Goal: Check status: Check status

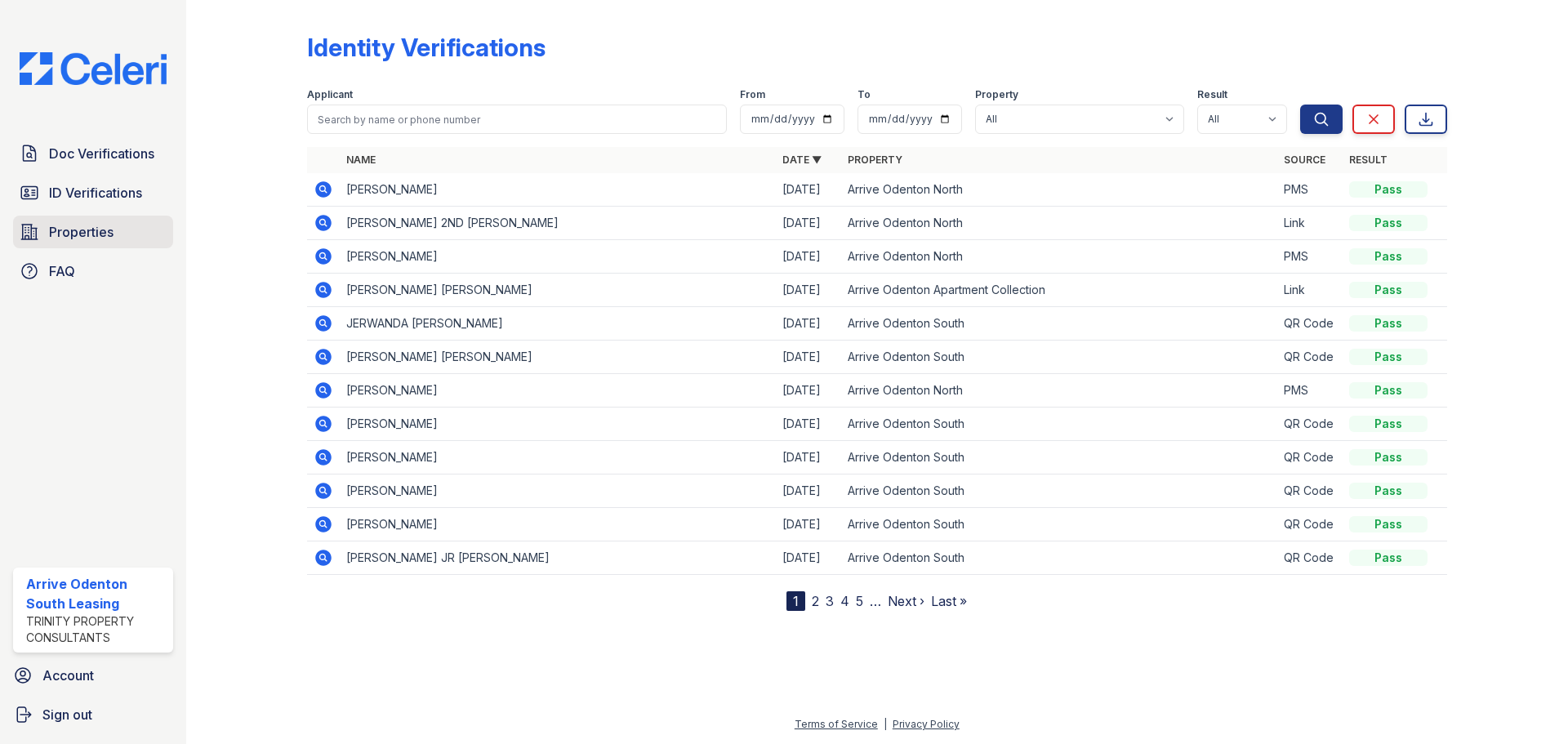
click at [96, 220] on link "Properties" at bounding box center [93, 232] width 160 height 33
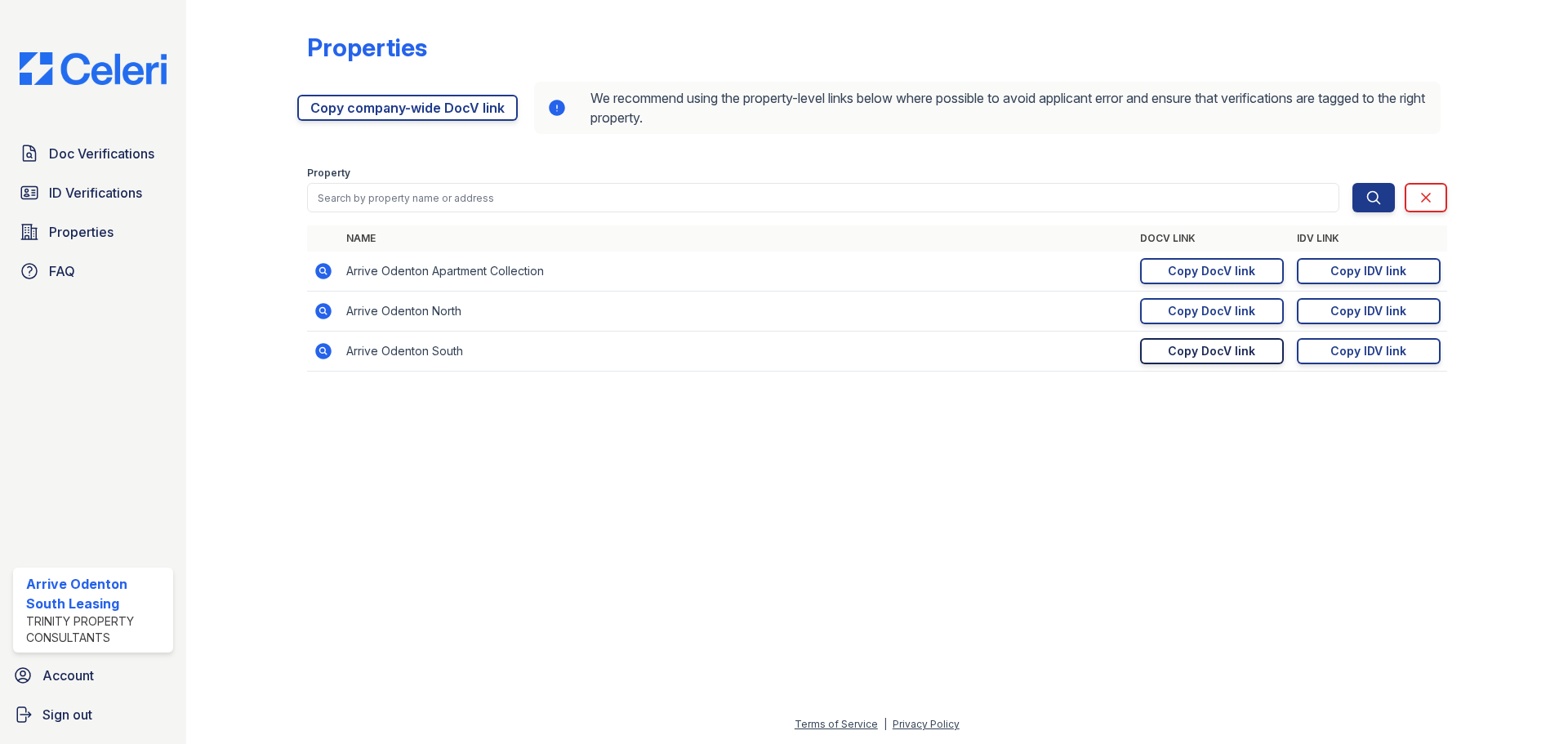
click at [1242, 350] on div "Copy DocV link" at bounding box center [1211, 351] width 87 height 17
click at [1378, 355] on div "Copy IDV link" at bounding box center [1368, 351] width 76 height 17
click at [89, 140] on link "Doc Verifications" at bounding box center [93, 154] width 160 height 33
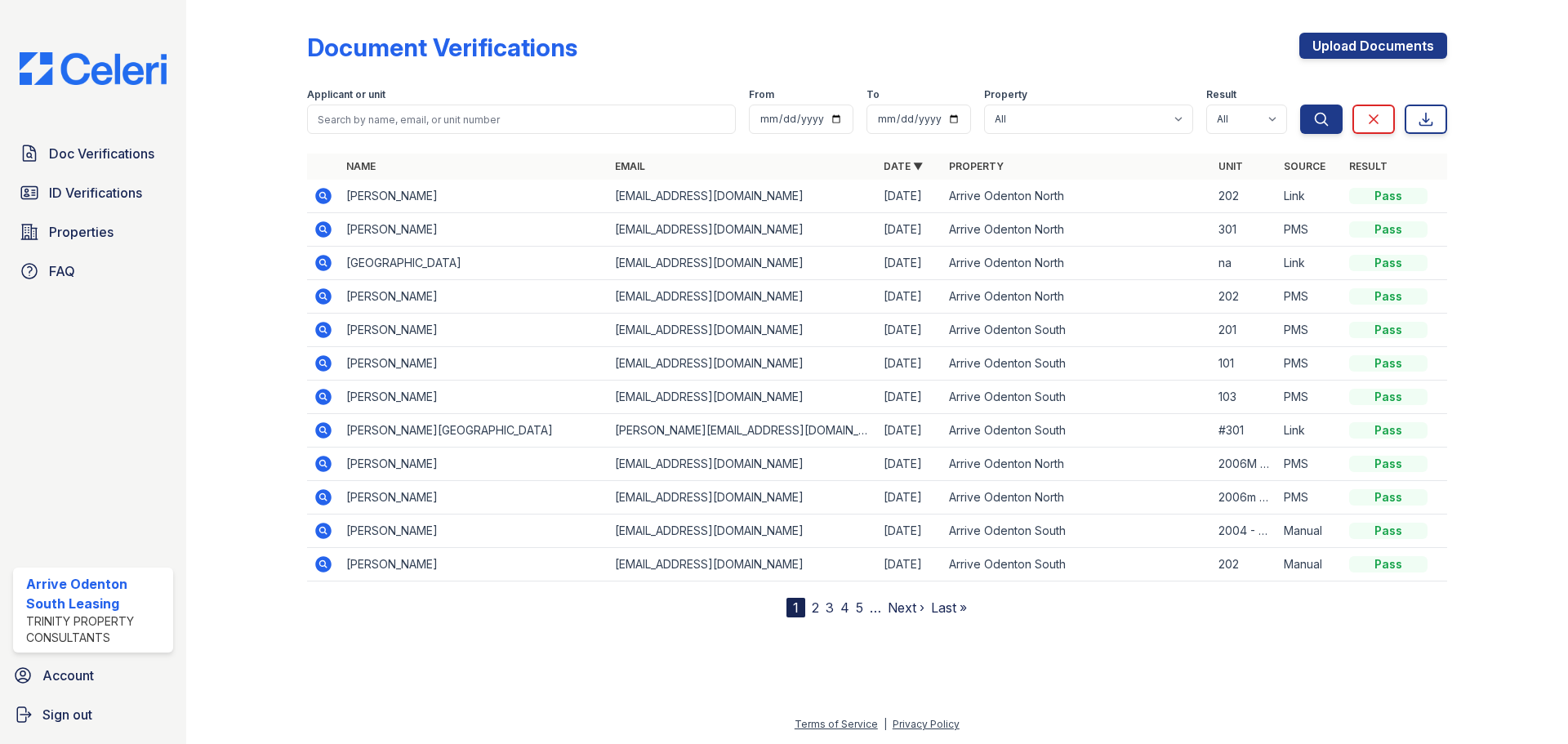
click at [328, 364] on icon at bounding box center [323, 363] width 17 height 17
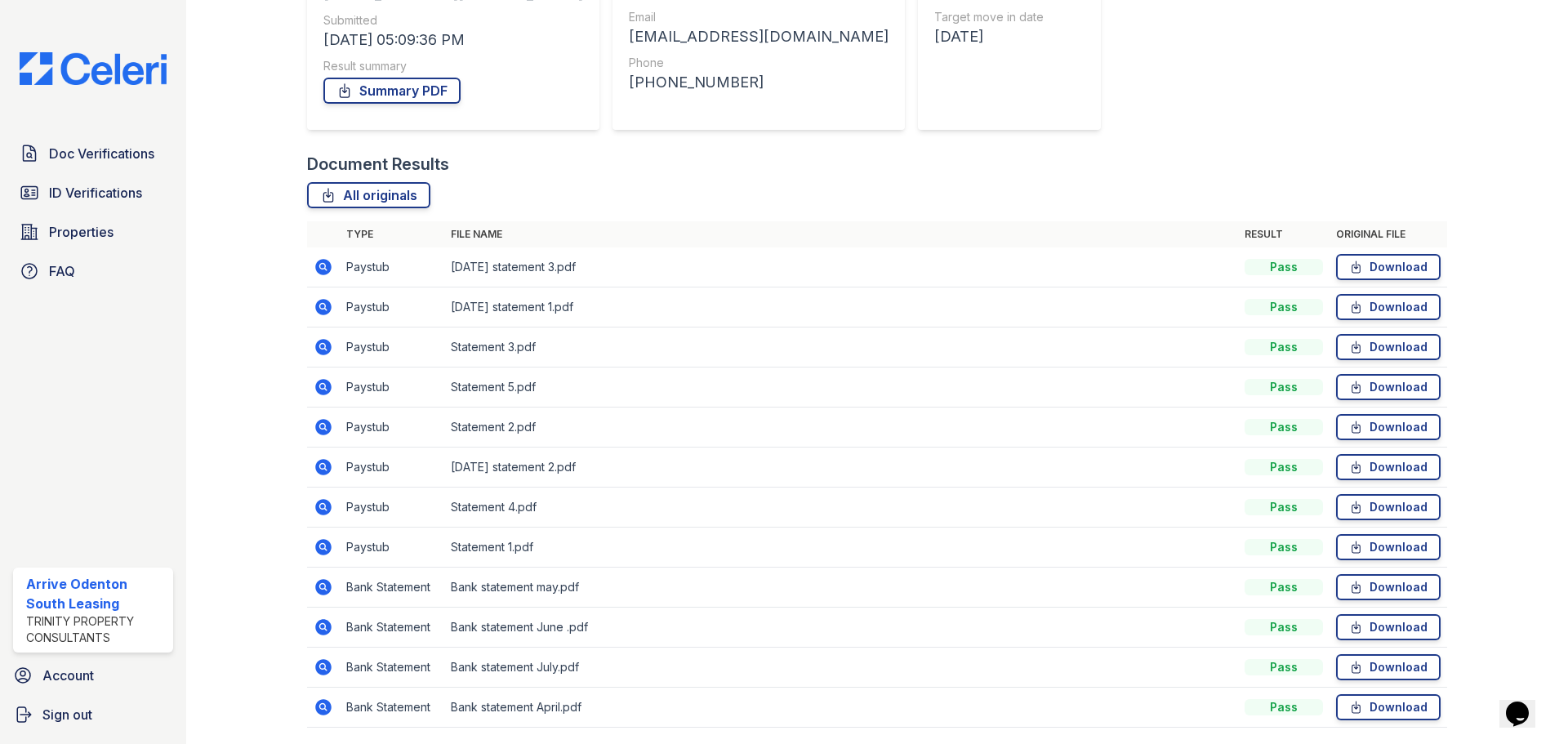
scroll to position [223, 0]
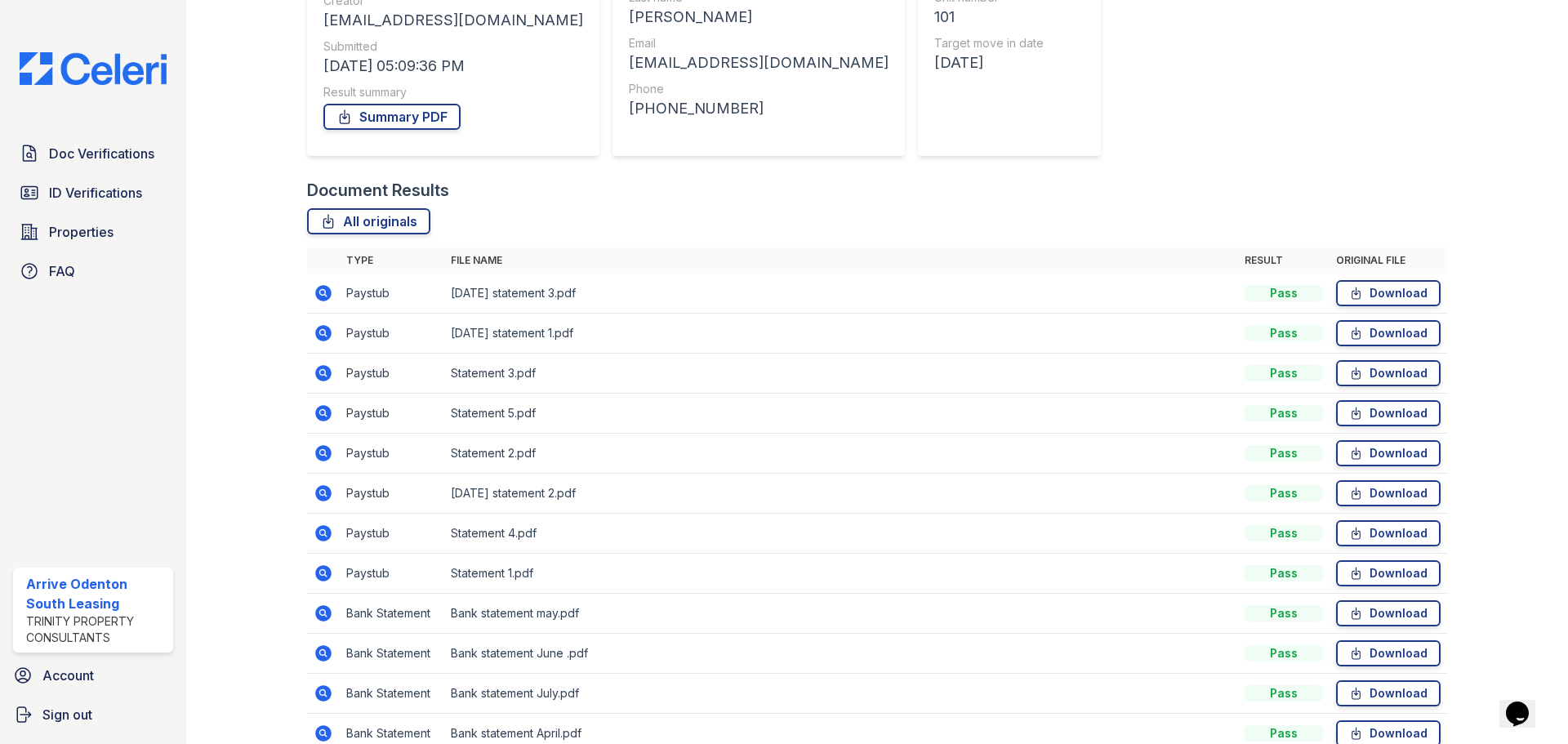
click at [325, 297] on icon at bounding box center [323, 294] width 17 height 17
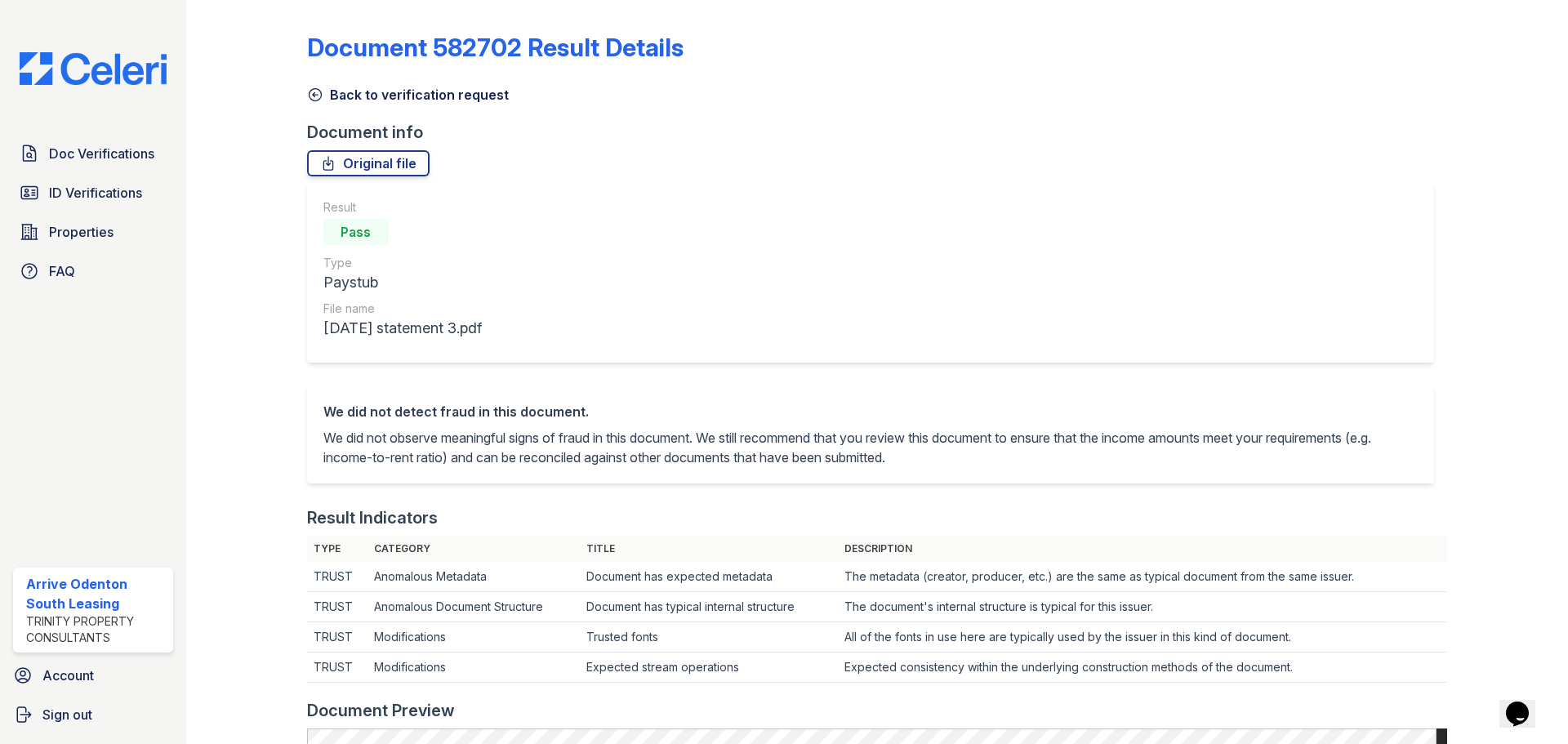
click at [315, 94] on icon at bounding box center [316, 94] width 17 height 17
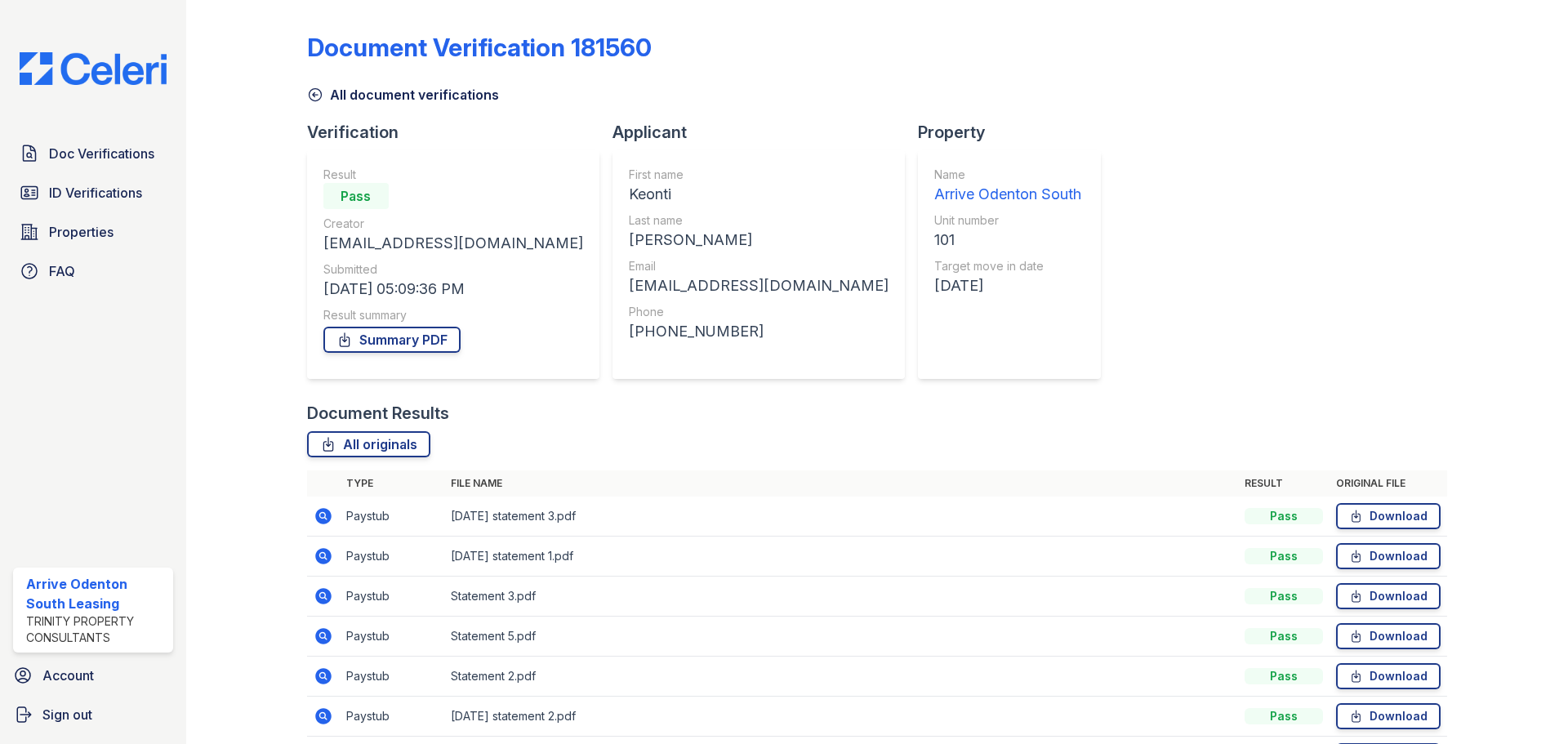
click at [139, 171] on div "Doc Verifications ID Verifications Properties FAQ" at bounding box center [93, 213] width 173 height 150
click at [122, 197] on span "ID Verifications" at bounding box center [95, 192] width 93 height 19
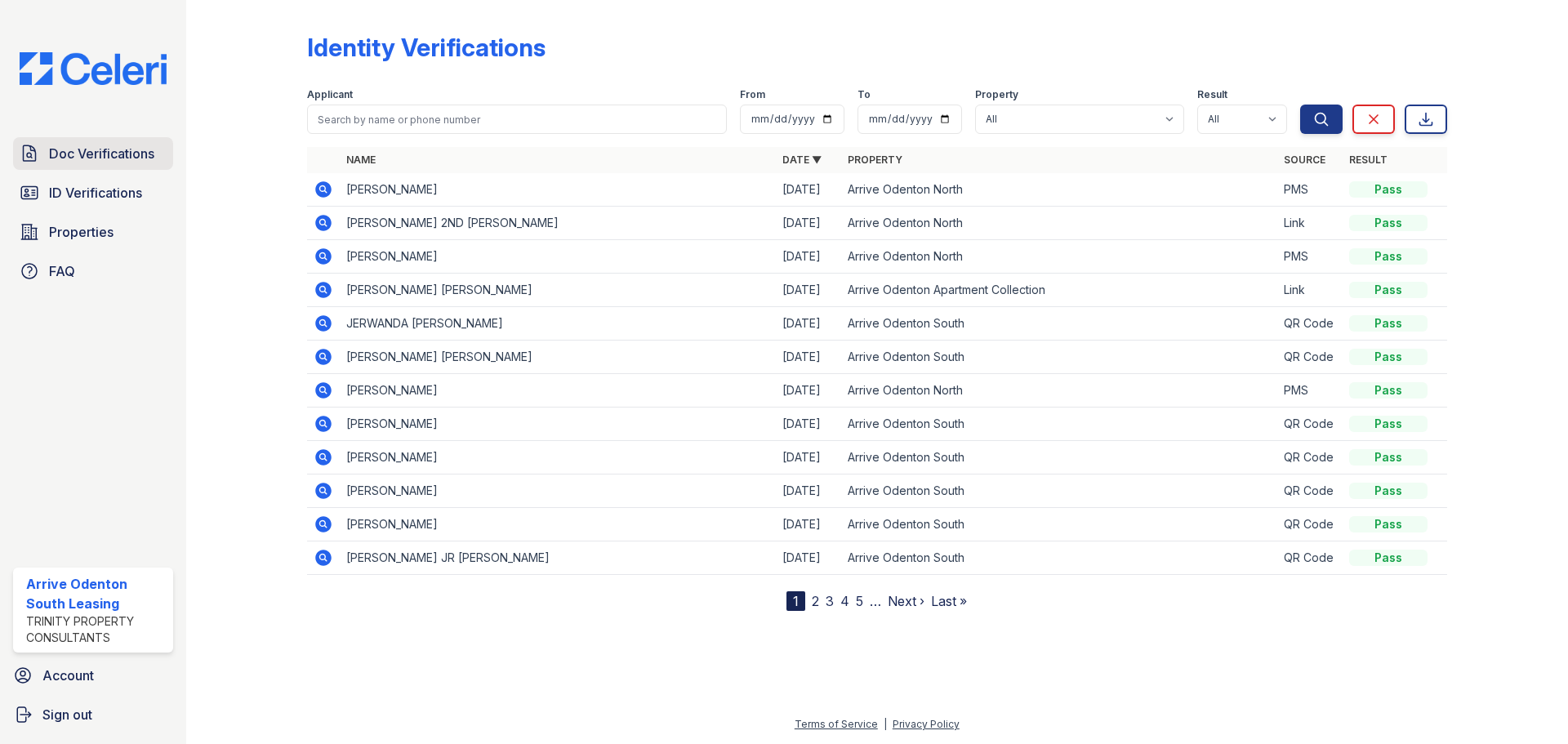
click at [115, 163] on span "Doc Verifications" at bounding box center [101, 153] width 106 height 19
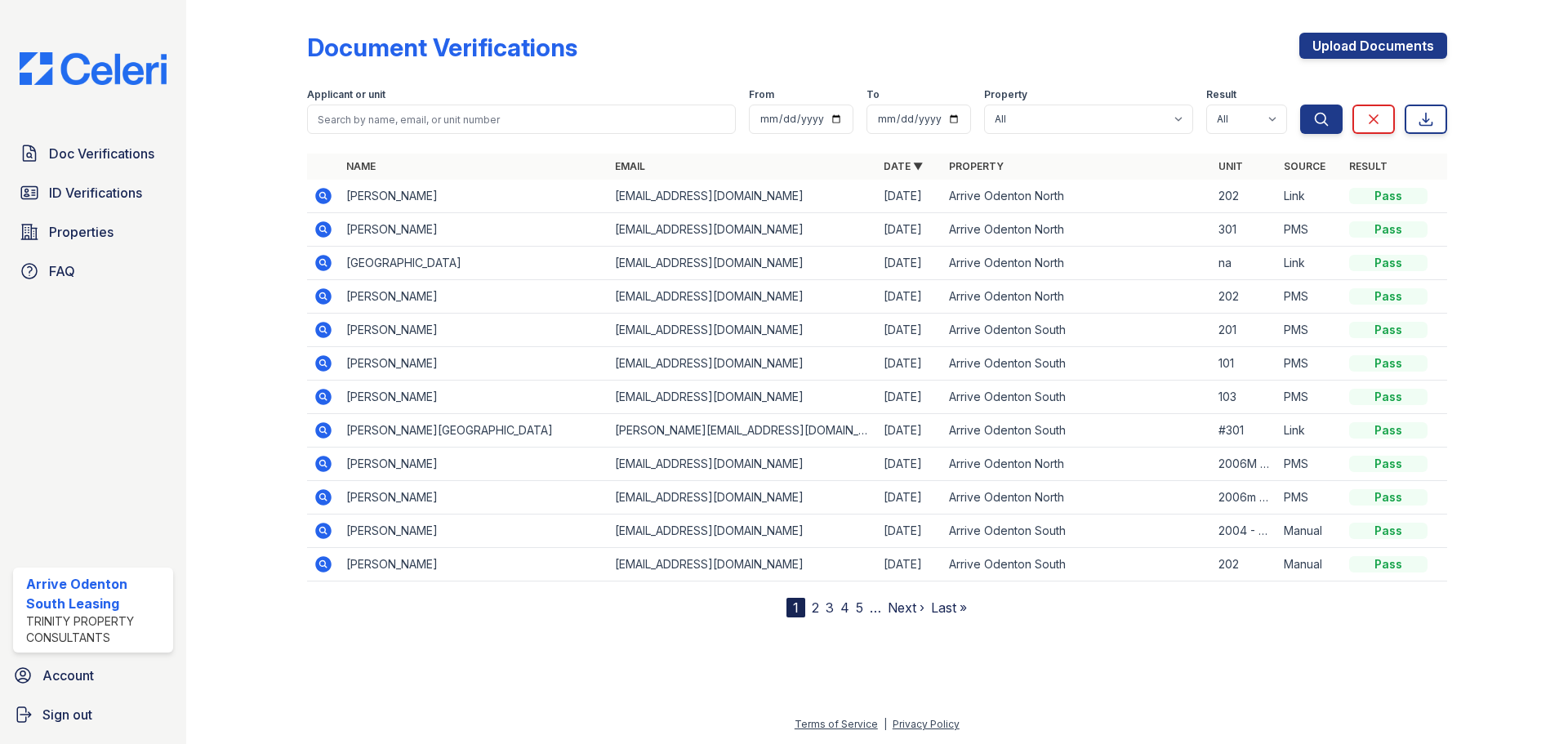
click at [323, 361] on icon at bounding box center [322, 361] width 4 height 4
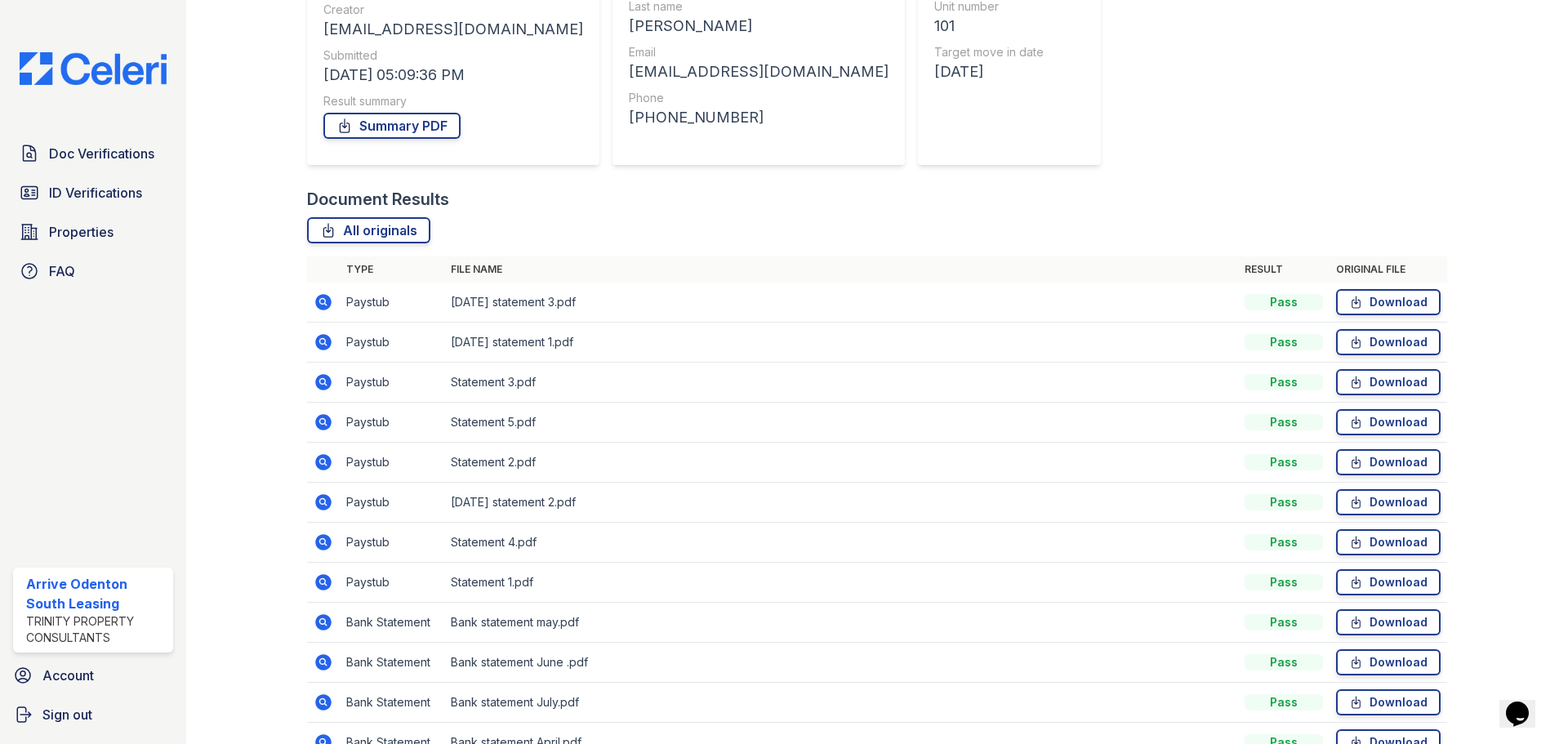
scroll to position [245, 0]
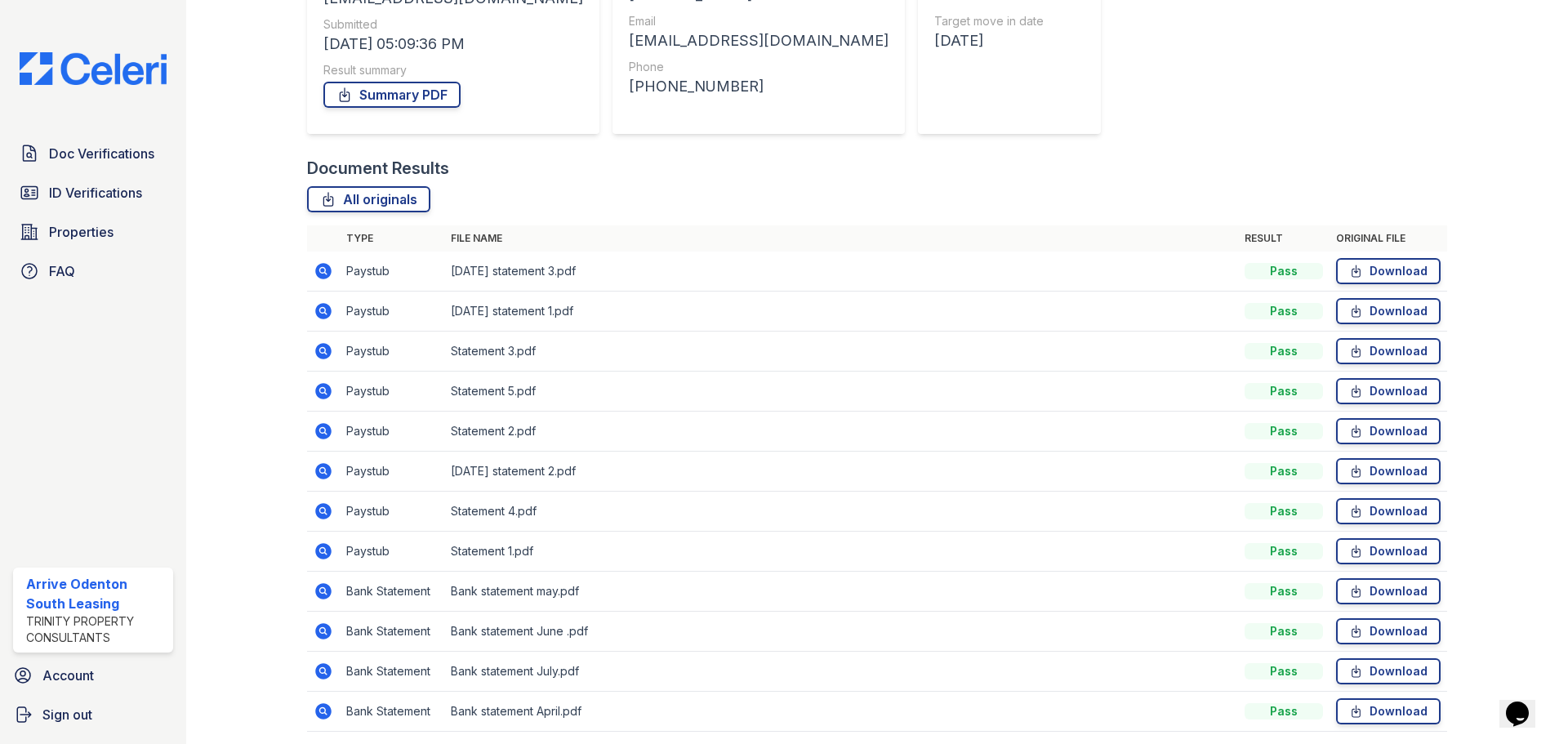
click at [329, 312] on icon at bounding box center [323, 311] width 17 height 17
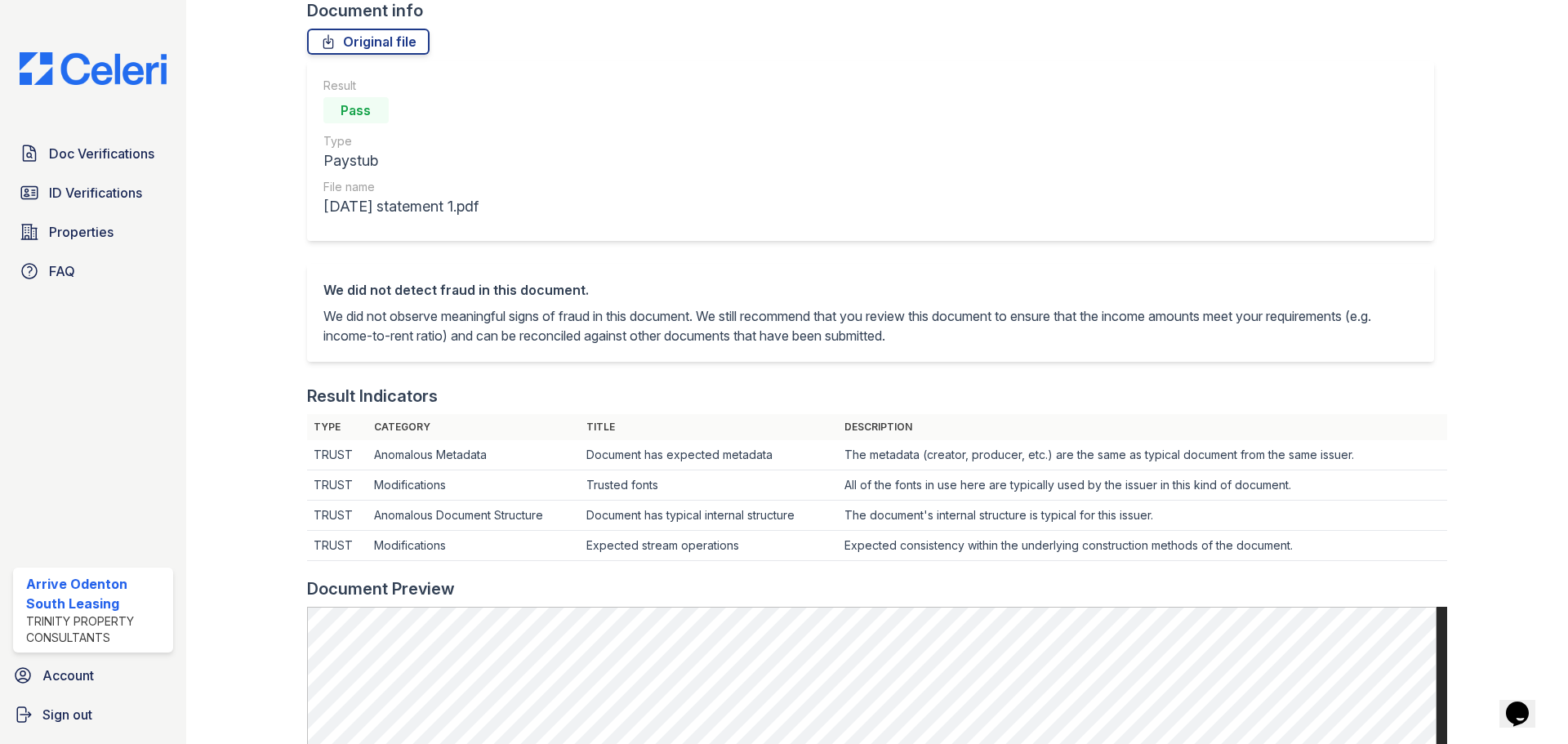
scroll to position [82, 0]
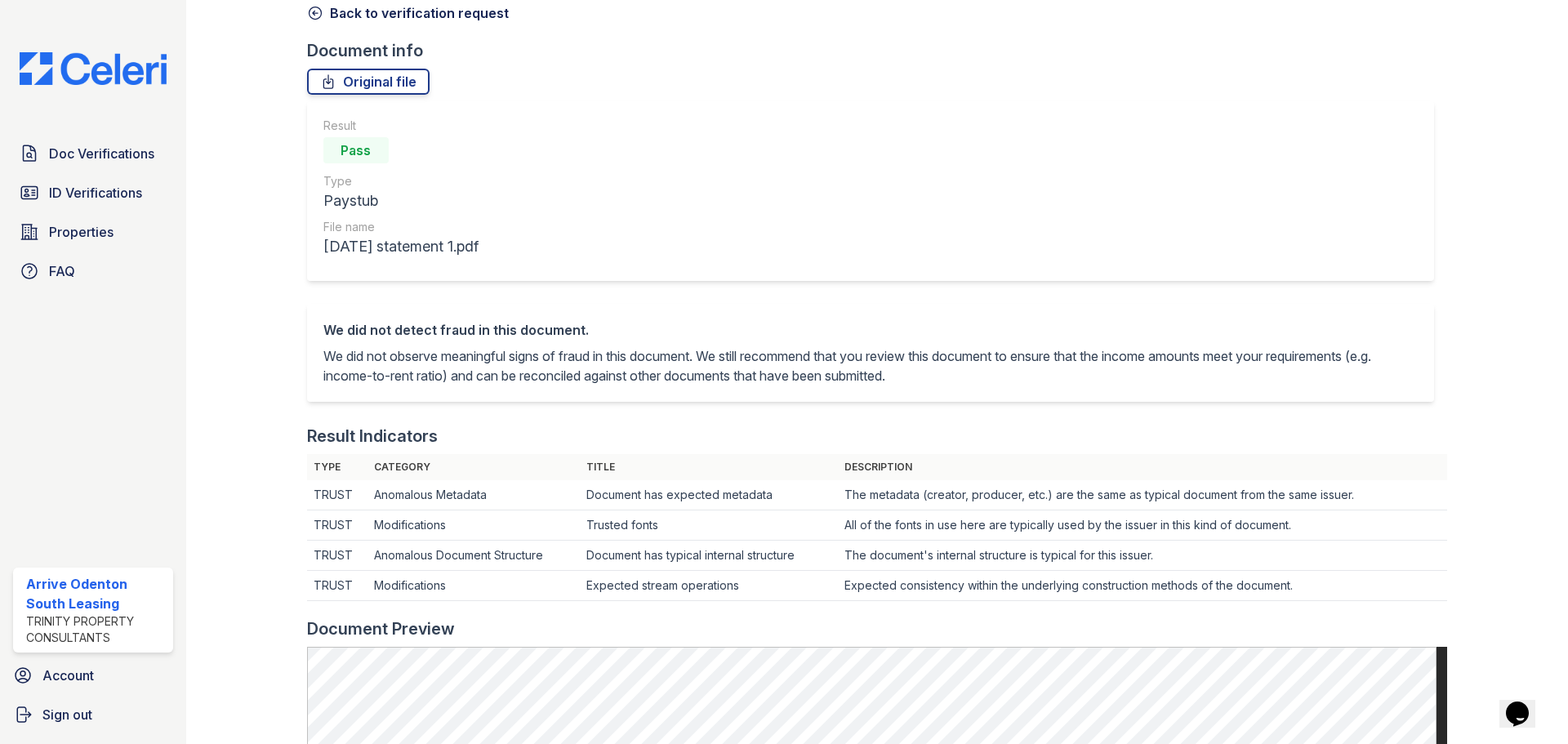
click at [312, 10] on icon at bounding box center [316, 13] width 17 height 17
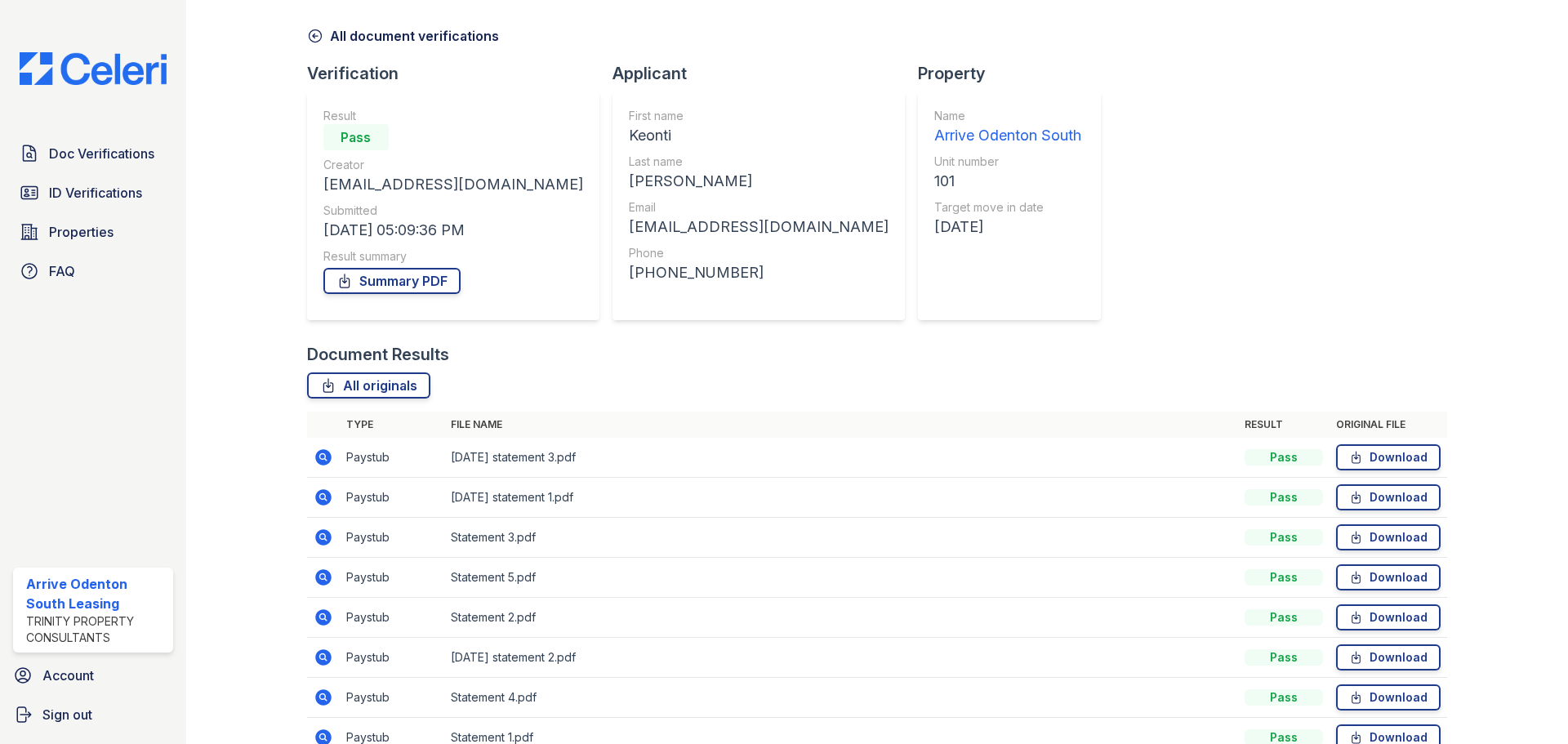
scroll to position [163, 0]
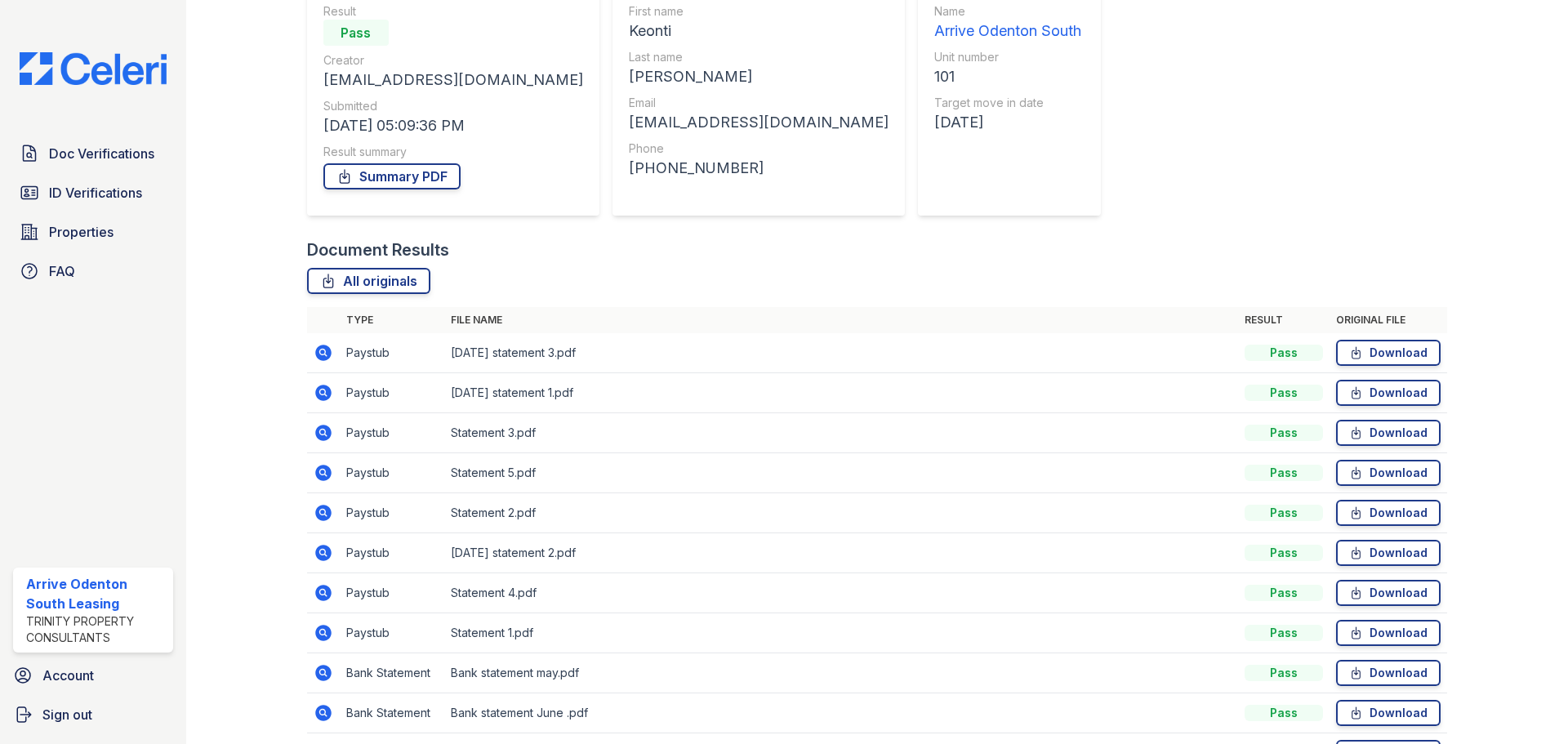
click at [317, 550] on icon at bounding box center [323, 553] width 17 height 17
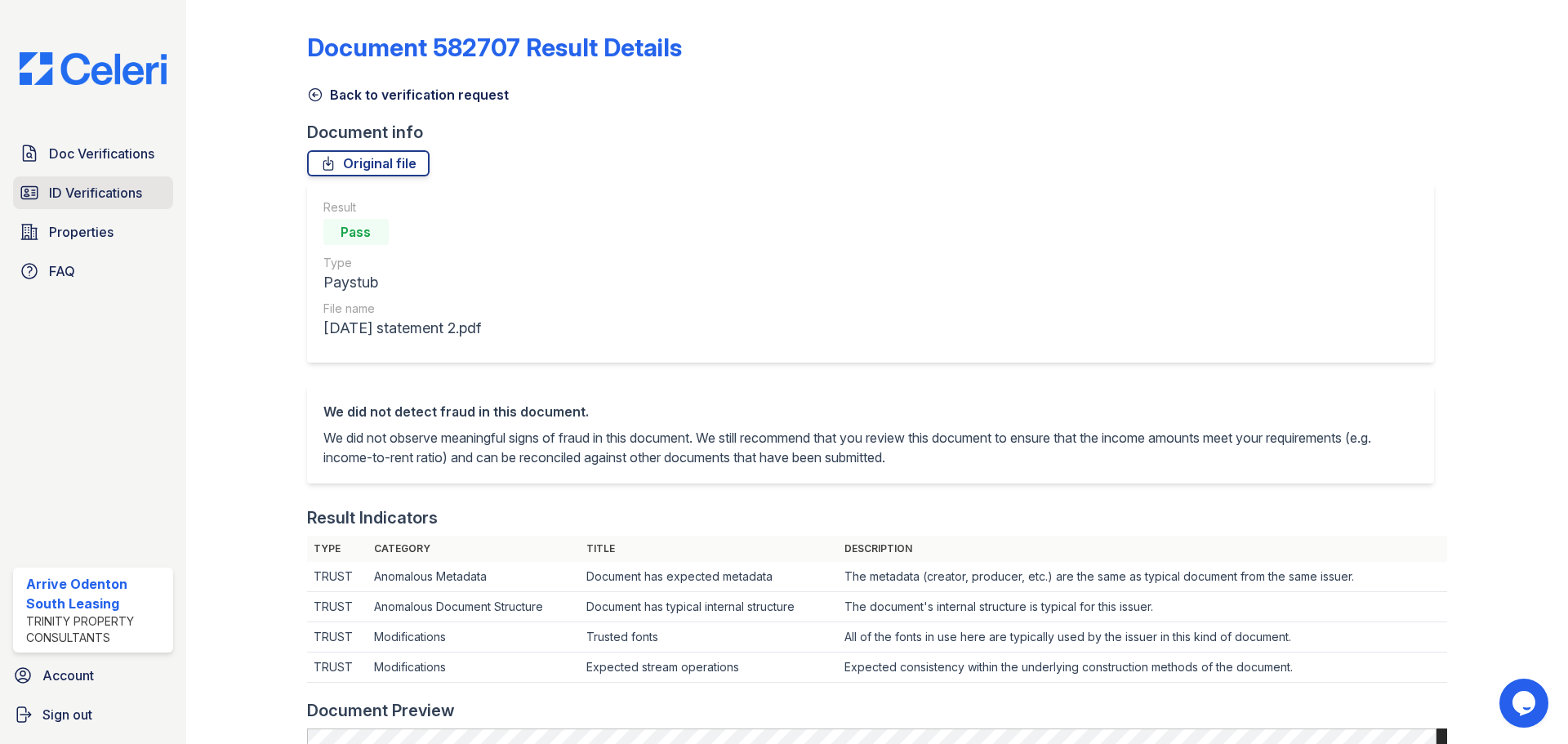
click at [119, 209] on link "ID Verifications" at bounding box center [93, 193] width 160 height 33
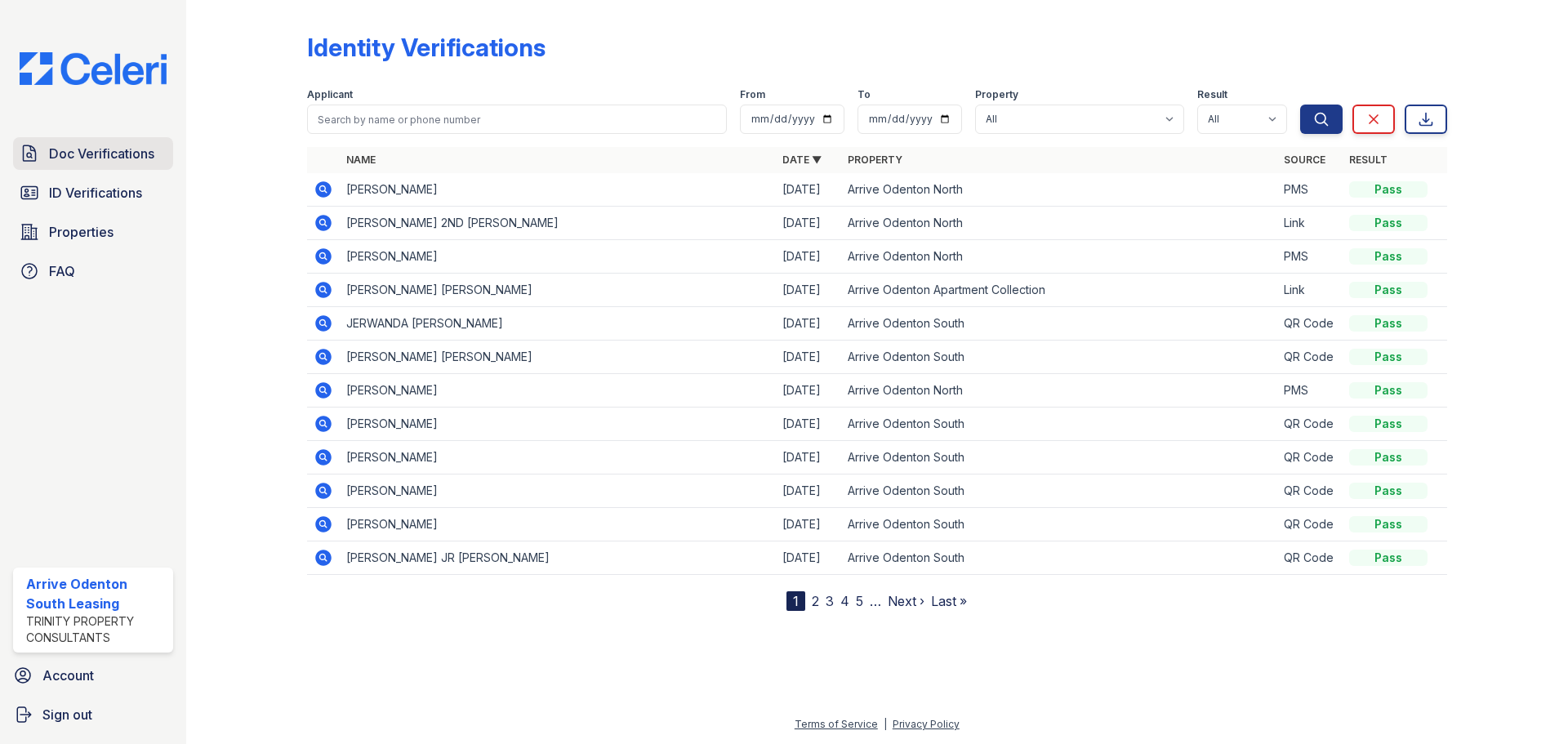
click at [137, 161] on span "Doc Verifications" at bounding box center [101, 153] width 106 height 19
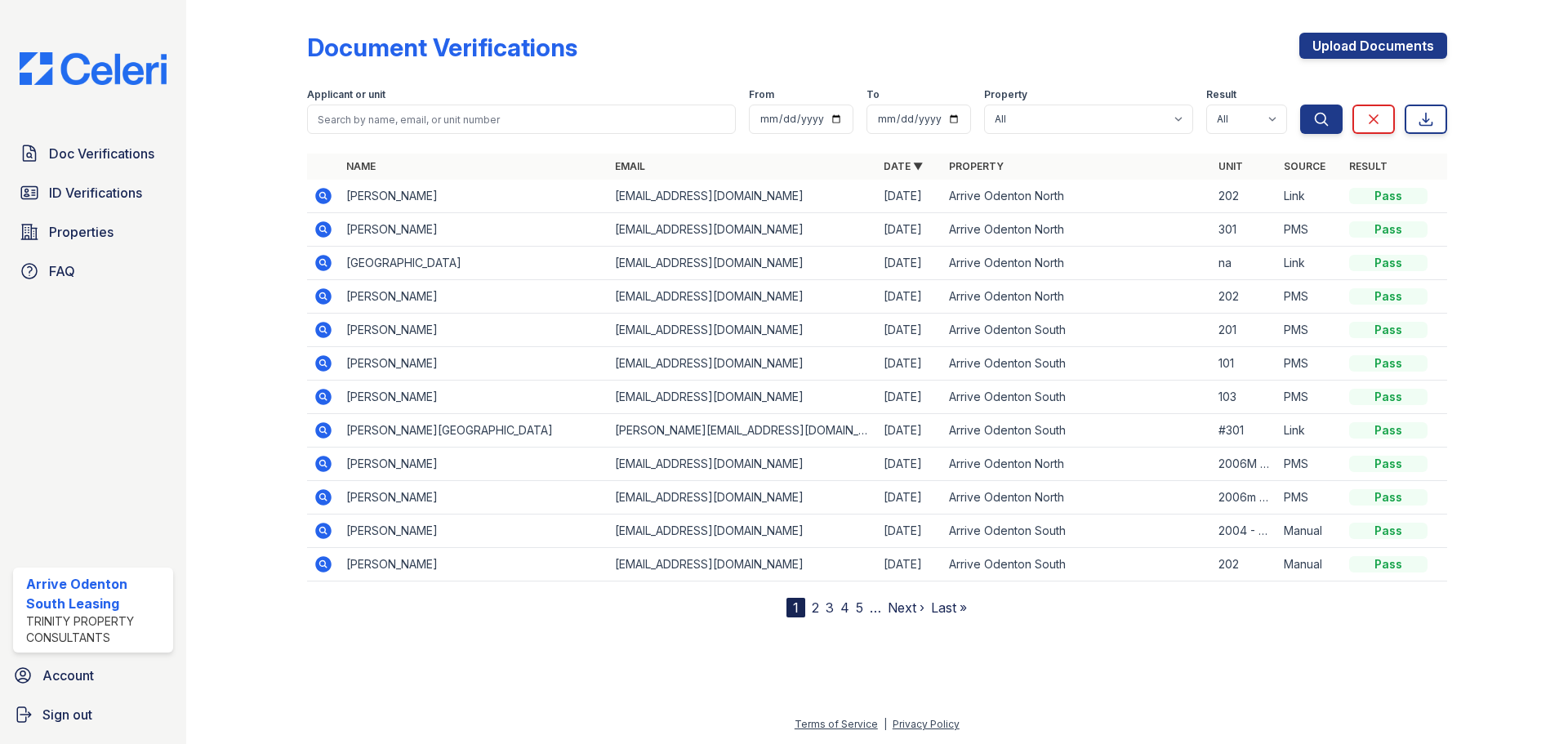
click at [328, 363] on icon at bounding box center [323, 363] width 17 height 17
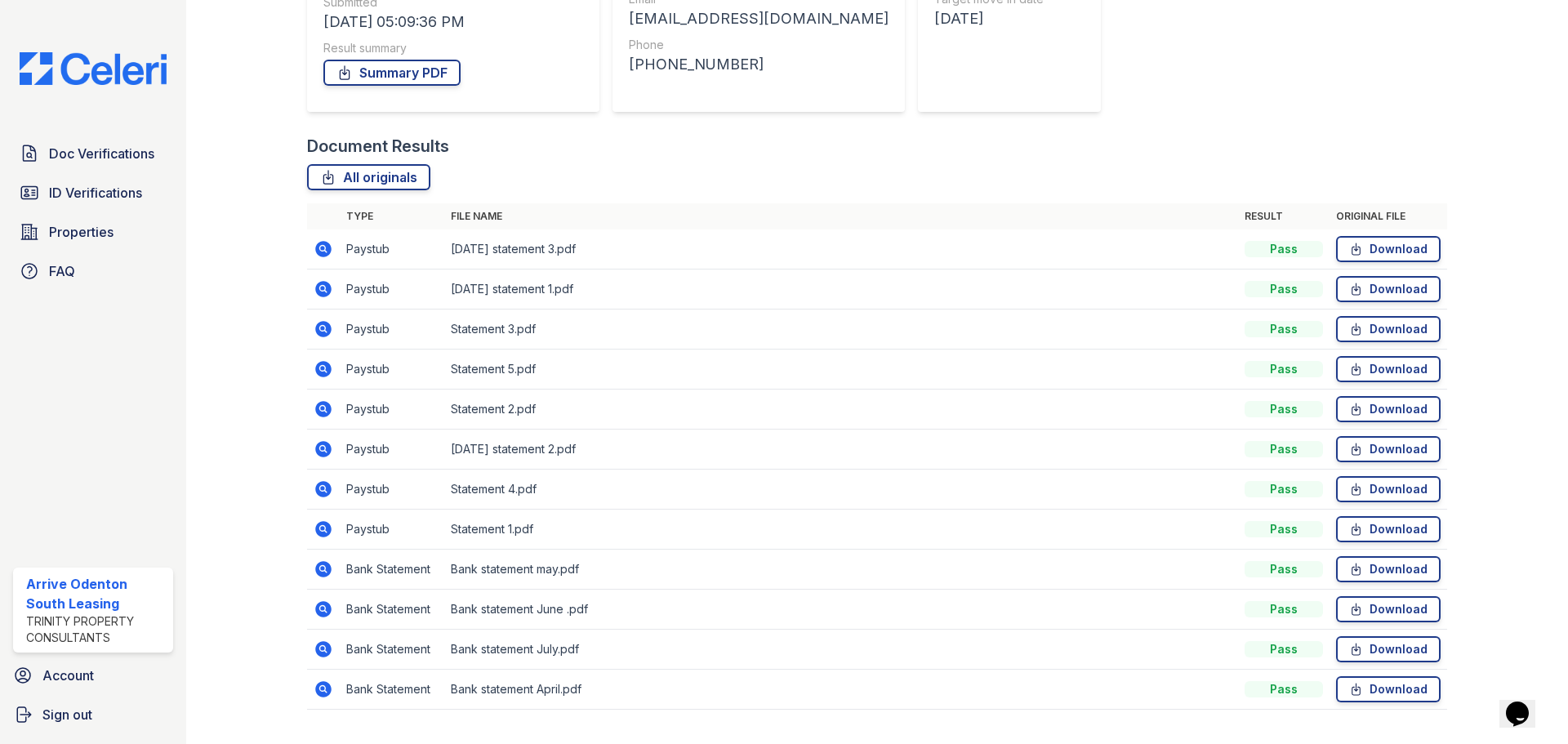
scroll to position [305, 0]
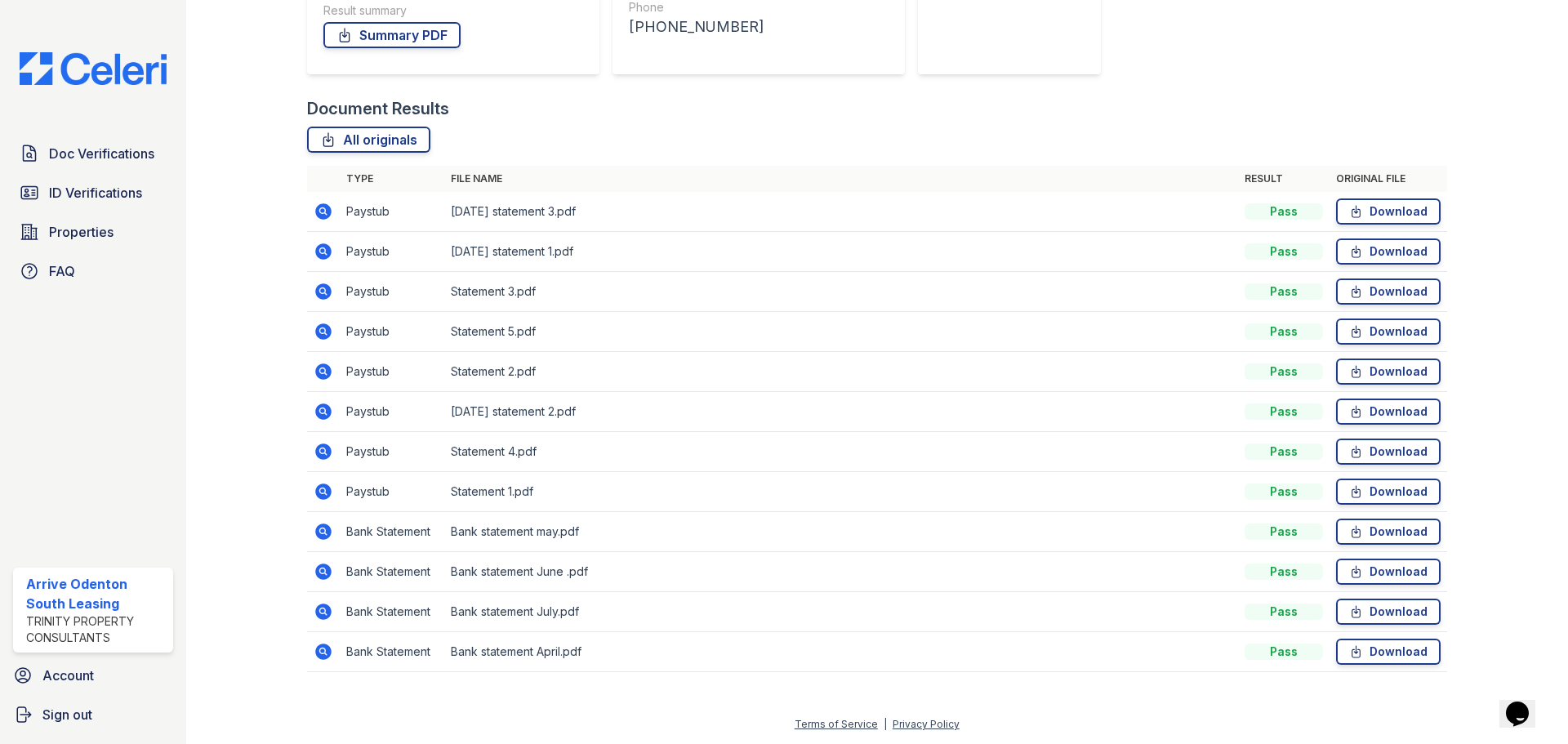
click at [318, 530] on icon at bounding box center [323, 531] width 19 height 19
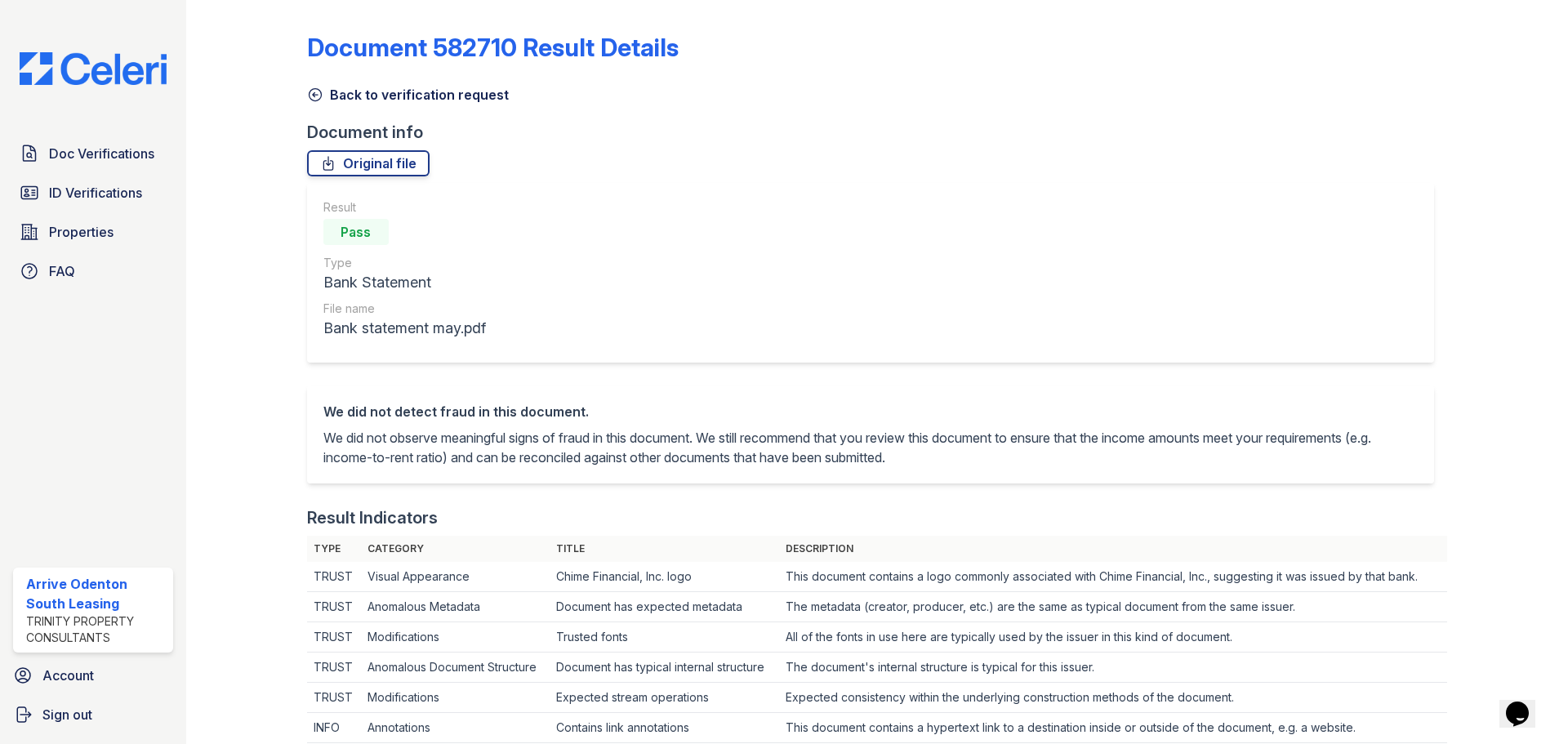
click at [319, 93] on icon at bounding box center [316, 94] width 17 height 17
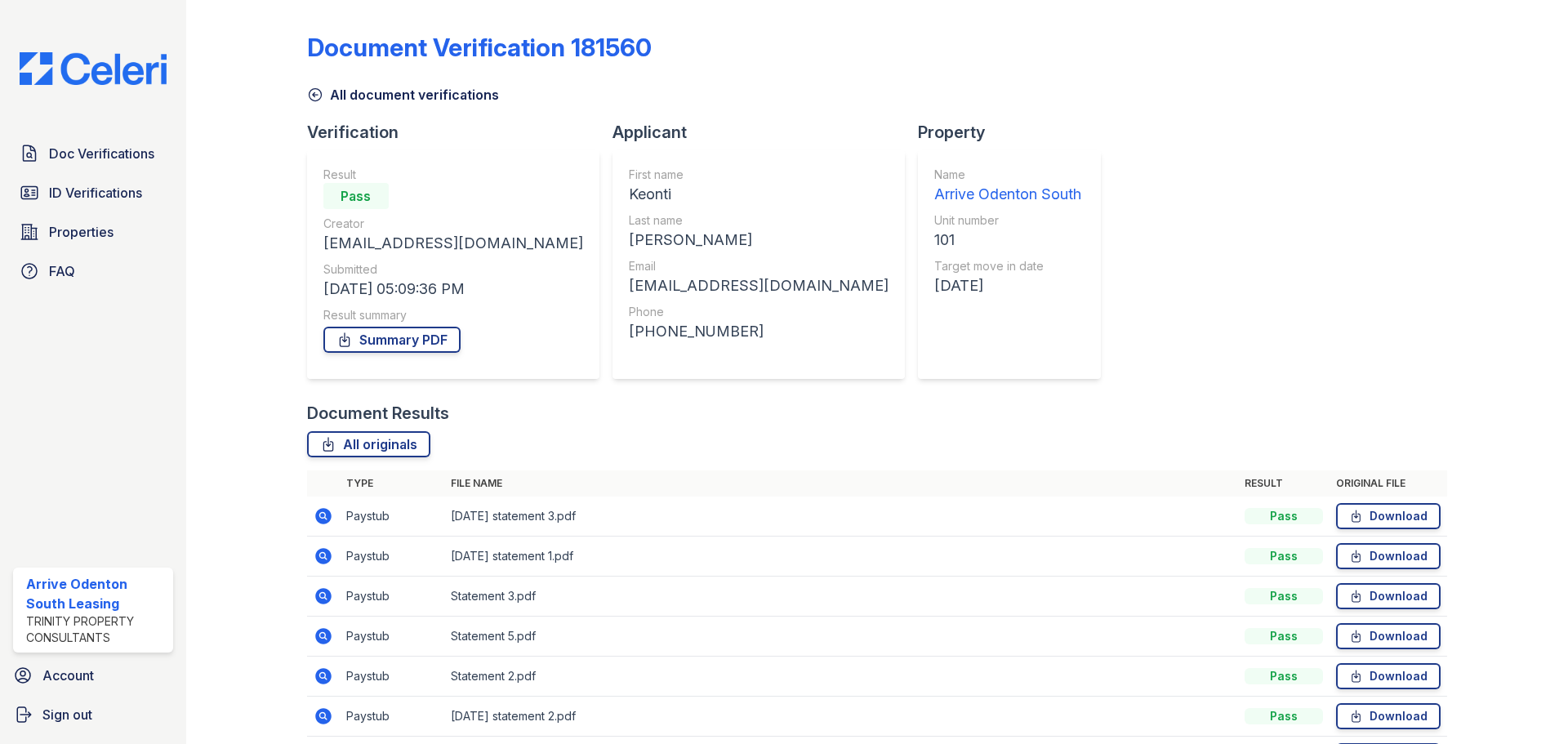
scroll to position [82, 0]
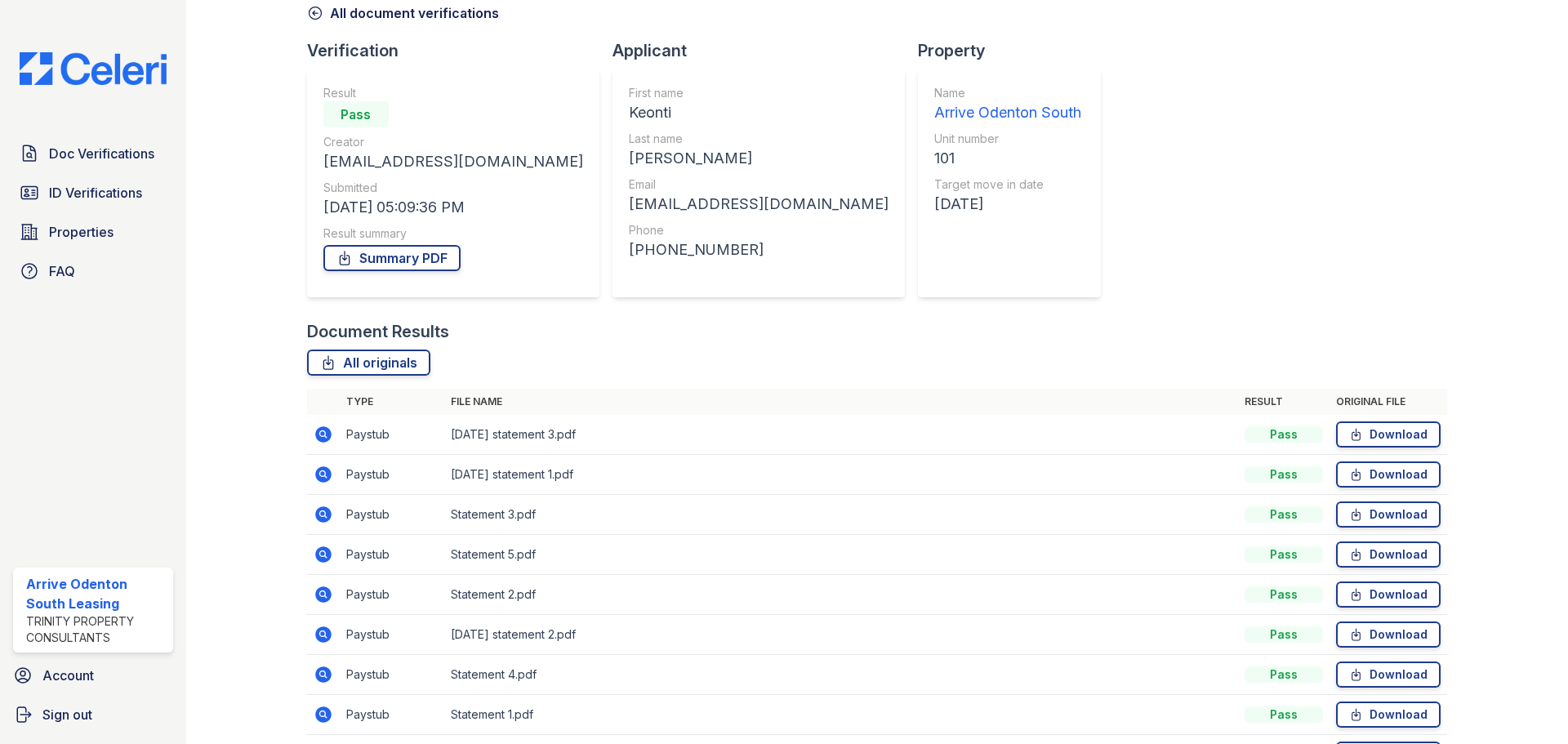
click at [322, 478] on icon at bounding box center [323, 474] width 17 height 17
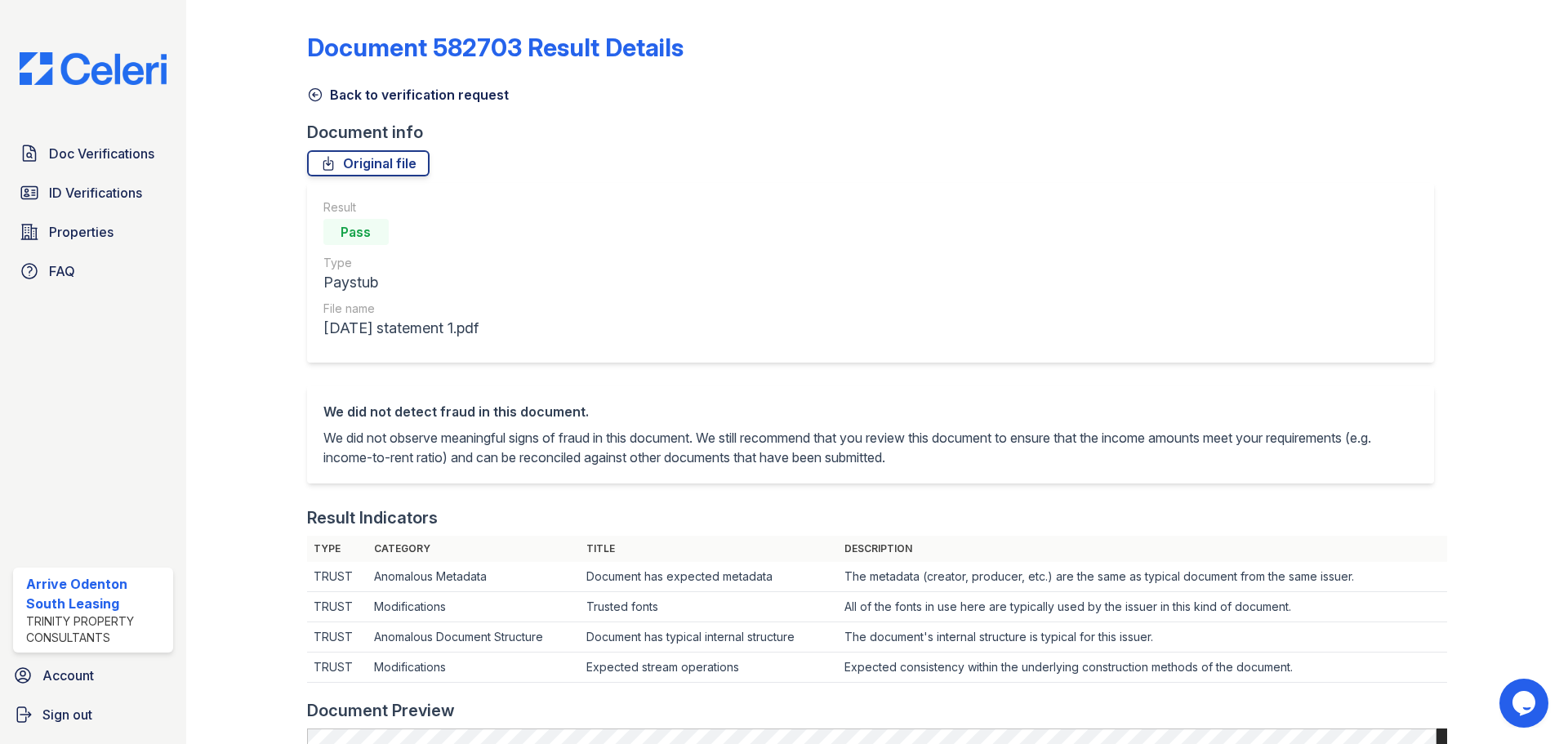
click at [315, 95] on icon at bounding box center [316, 94] width 17 height 17
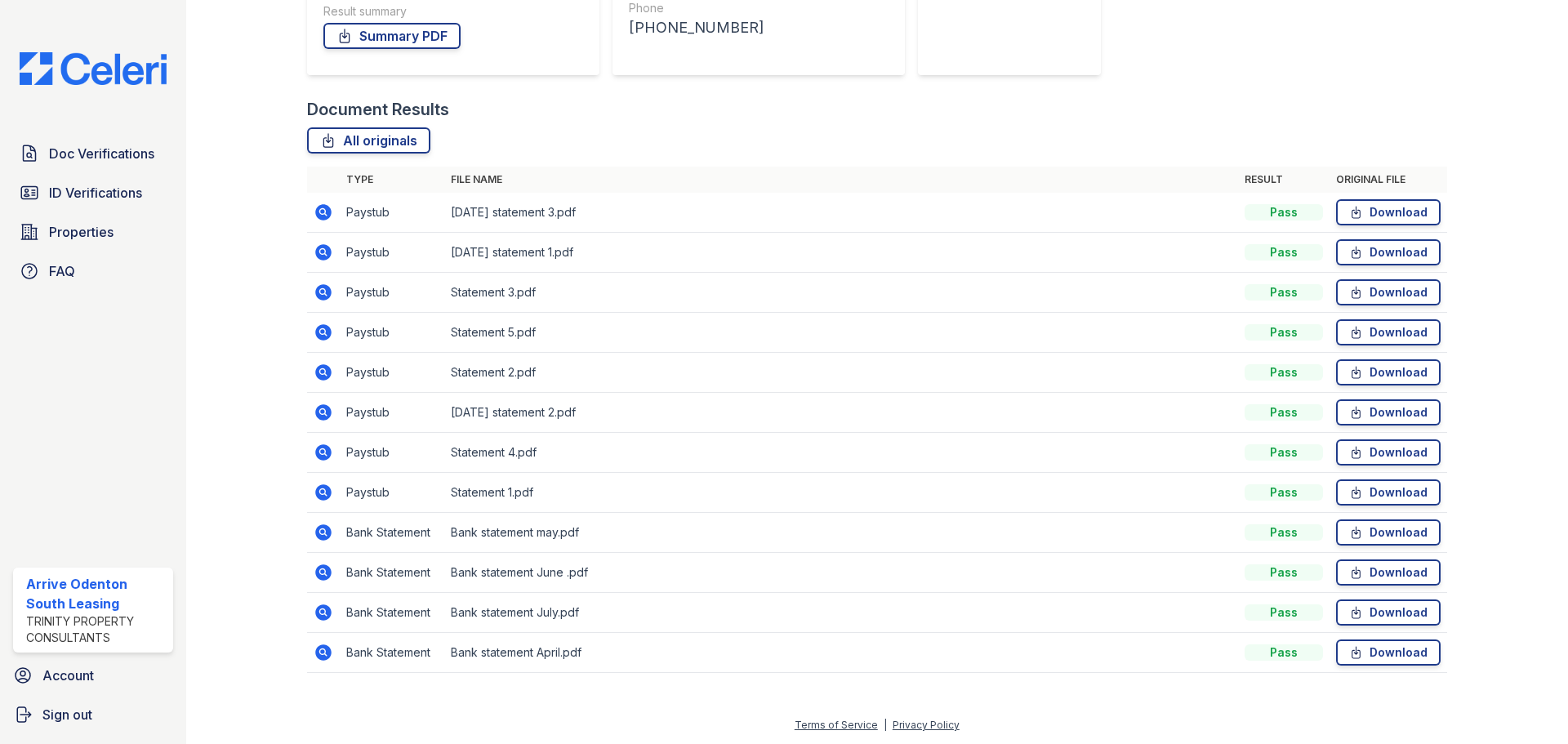
scroll to position [305, 0]
click at [324, 490] on icon at bounding box center [323, 491] width 19 height 19
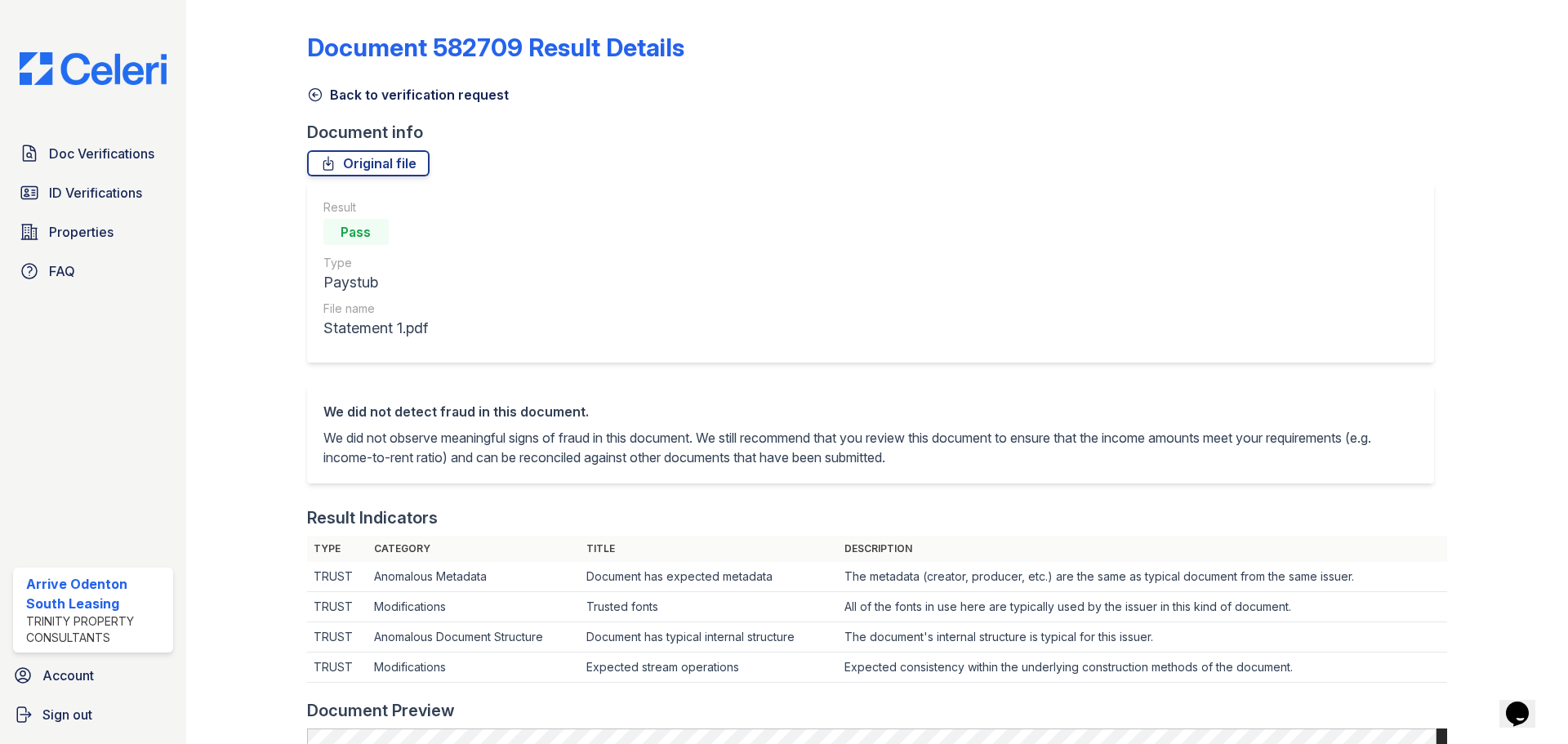
click at [315, 89] on icon at bounding box center [314, 94] width 12 height 12
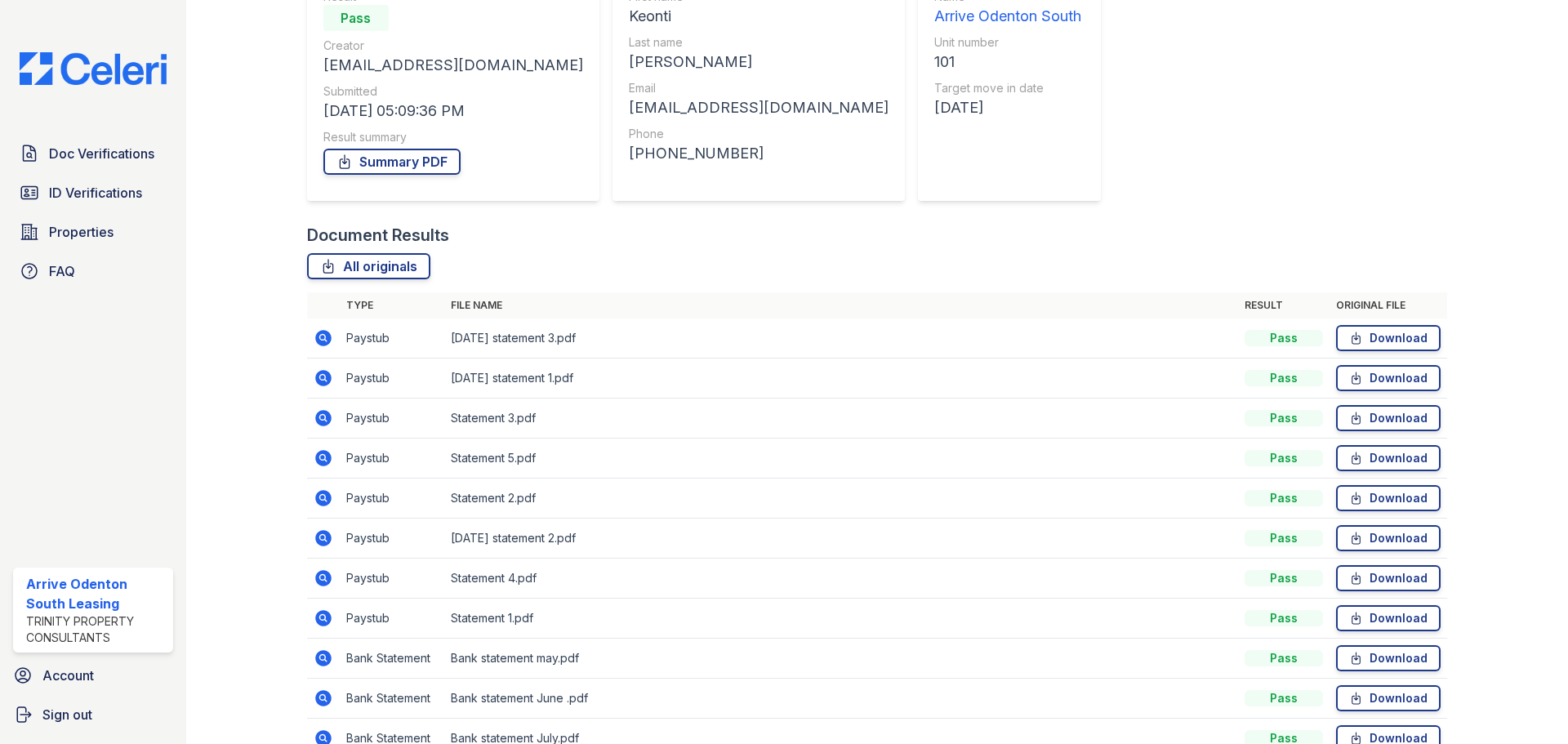
scroll to position [141, 0]
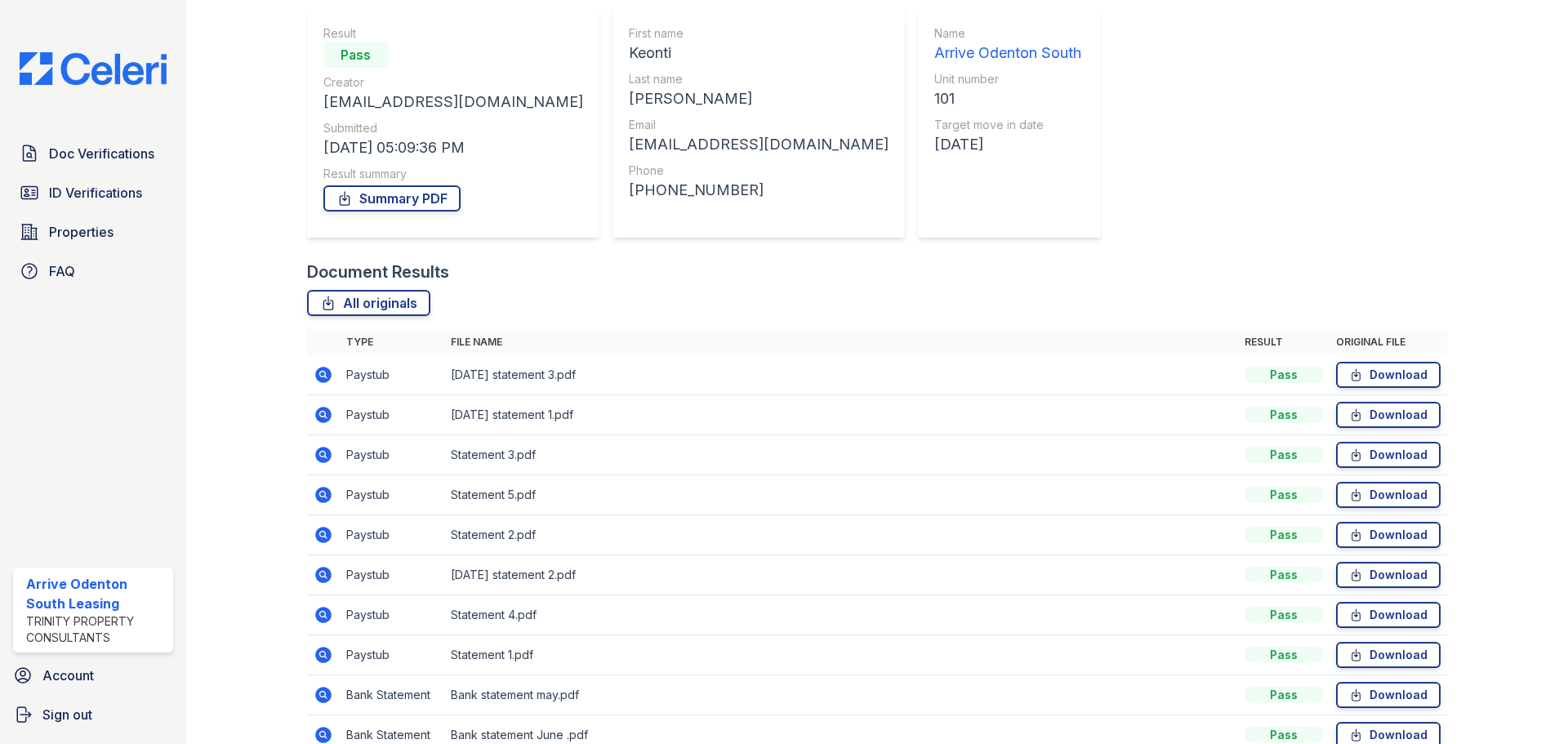
click at [326, 495] on icon at bounding box center [323, 494] width 17 height 17
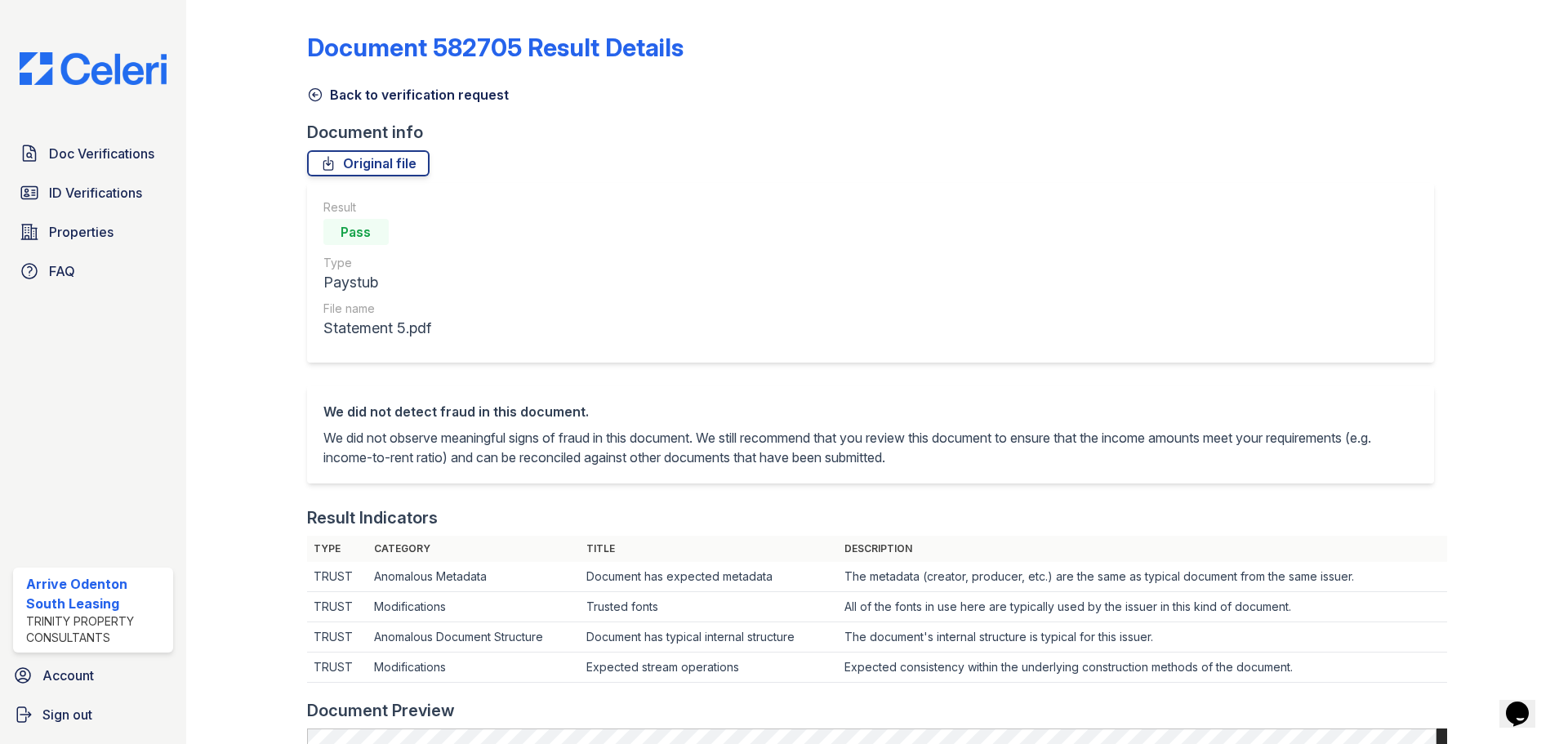
click at [319, 90] on icon at bounding box center [316, 94] width 17 height 17
